Goal: Find specific page/section: Find specific page/section

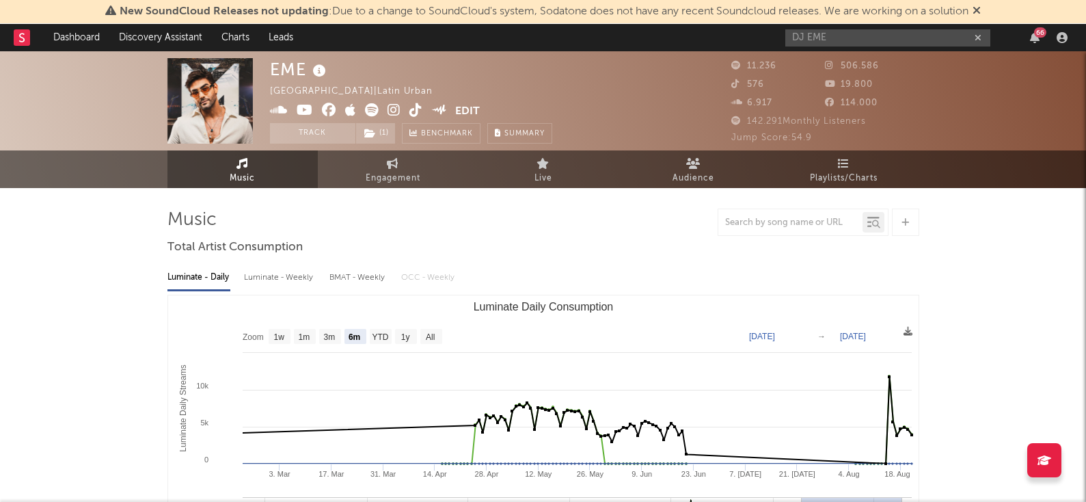
select select "6m"
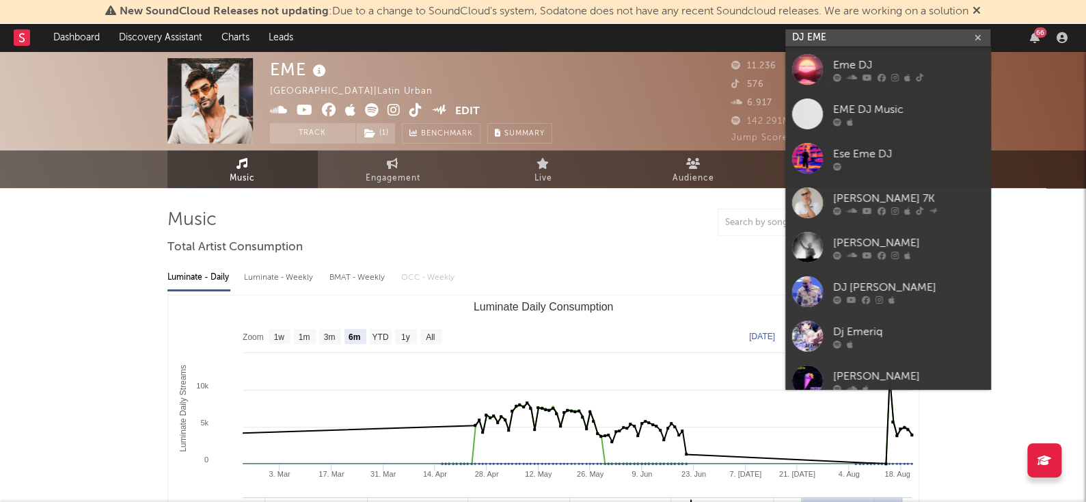
click at [908, 42] on input "DJ EME" at bounding box center [888, 37] width 205 height 17
paste input "[PERSON_NAME] [PERSON_NAME] & [PERSON_NAME]"
click at [908, 42] on input "DJ [PERSON_NAME] & [PERSON_NAME]" at bounding box center [888, 37] width 205 height 17
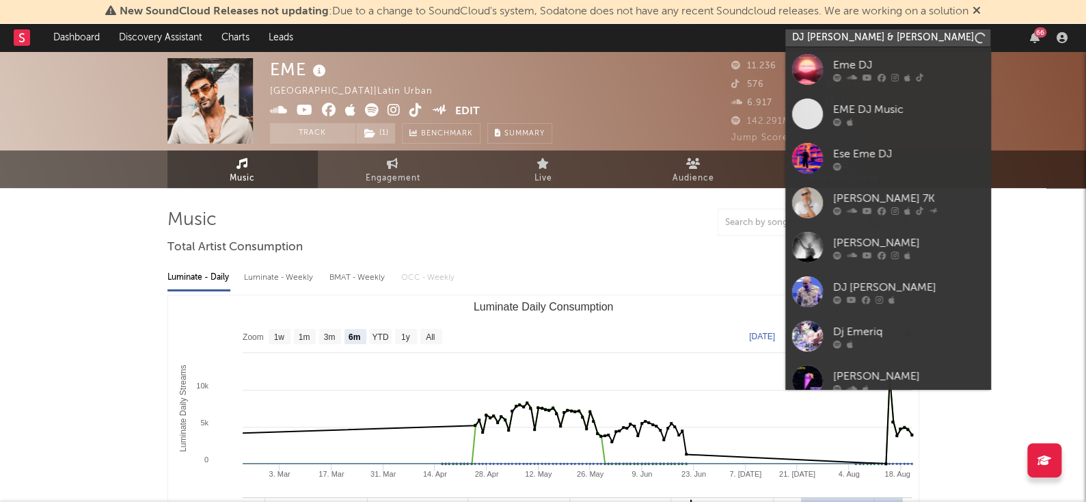
paste input "text"
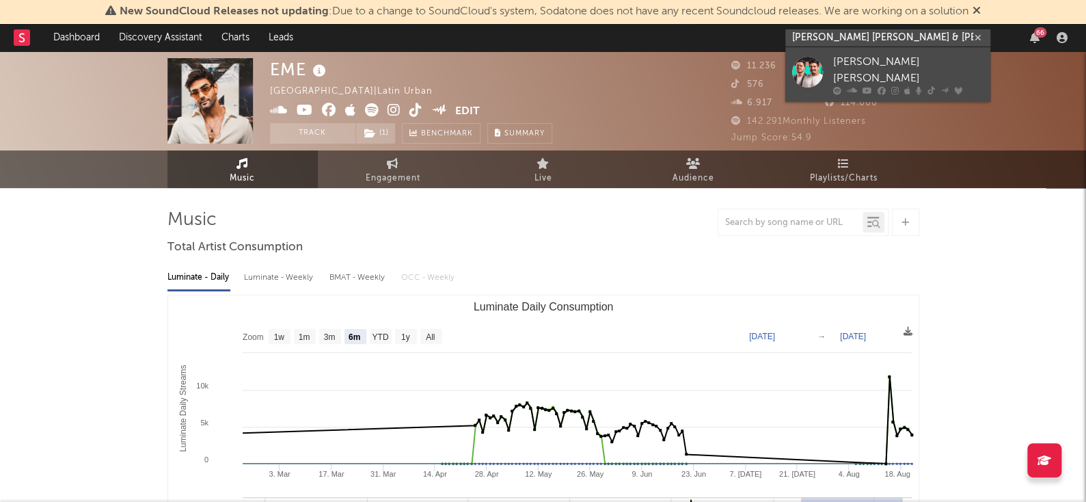
type input "[PERSON_NAME] [PERSON_NAME] & [PERSON_NAME]"
click at [844, 64] on div "[PERSON_NAME] [PERSON_NAME]" at bounding box center [908, 70] width 150 height 33
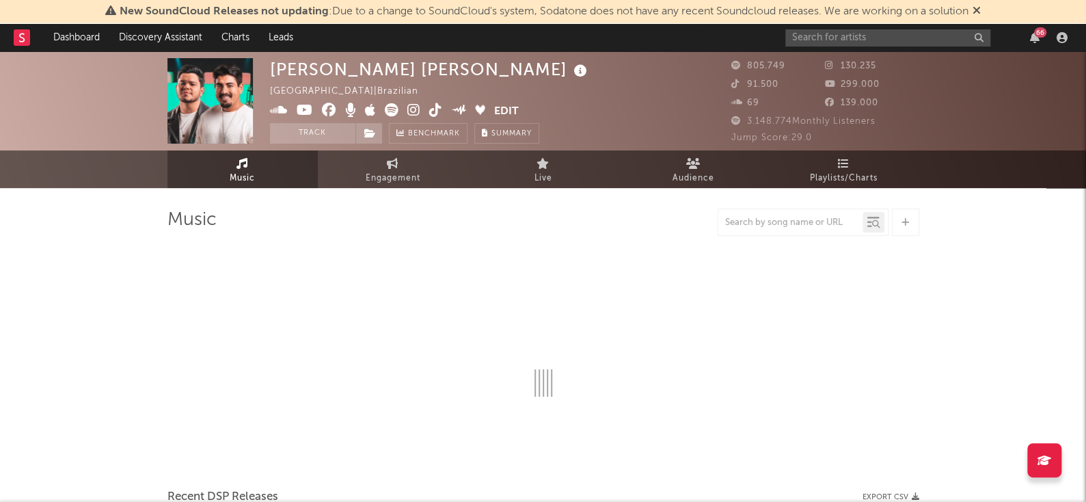
select select "6m"
